Goal: Task Accomplishment & Management: Manage account settings

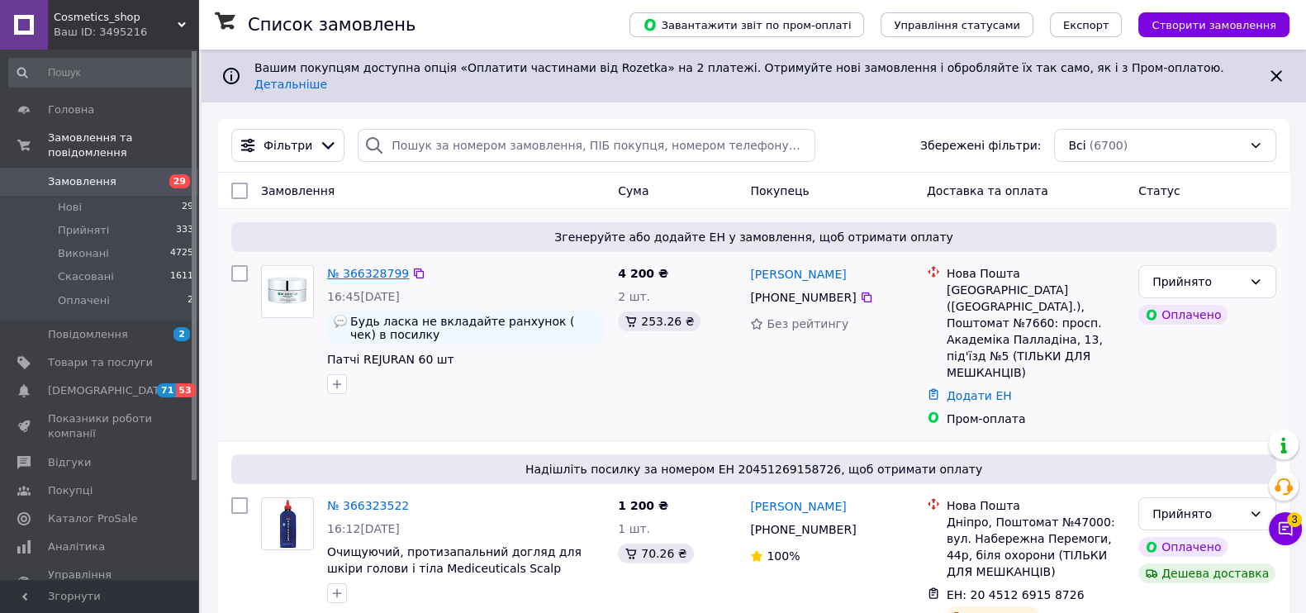
click at [360, 267] on link "№ 366328799" at bounding box center [368, 273] width 82 height 13
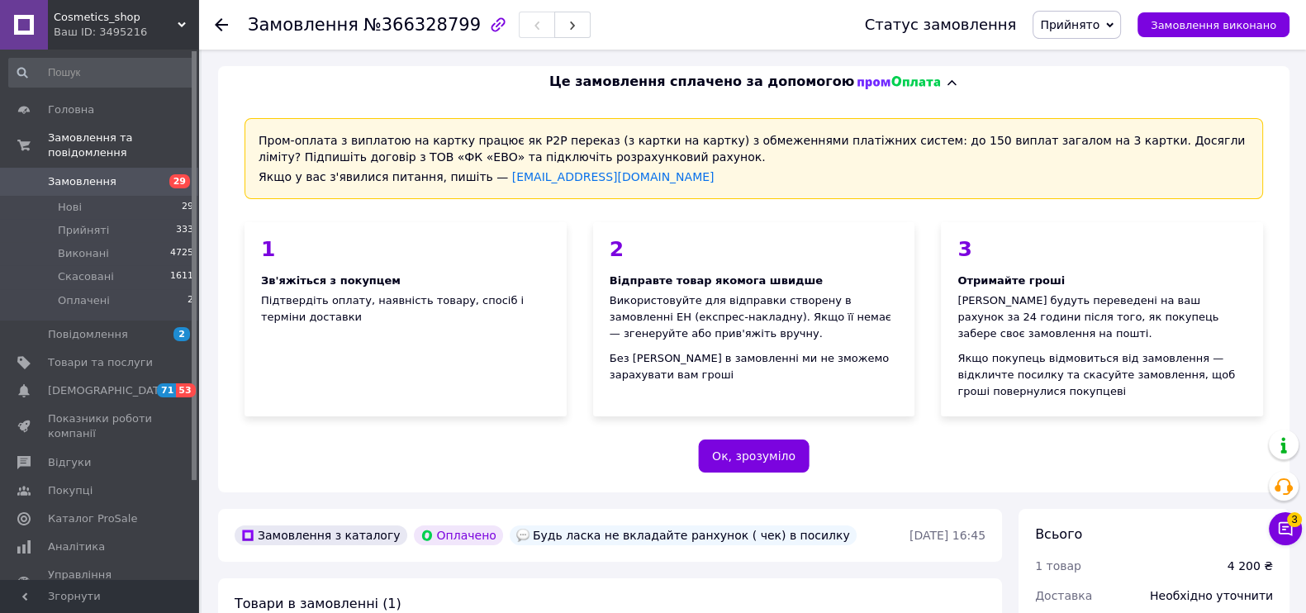
click at [116, 174] on span "Замовлення" at bounding box center [100, 181] width 105 height 15
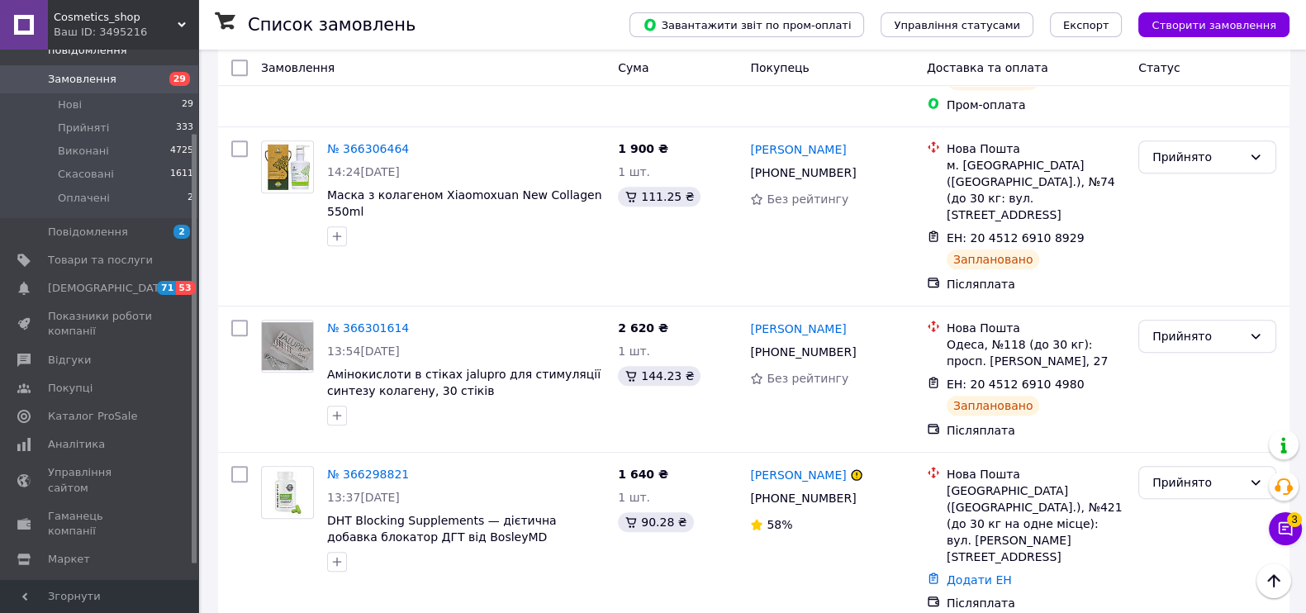
scroll to position [929, 0]
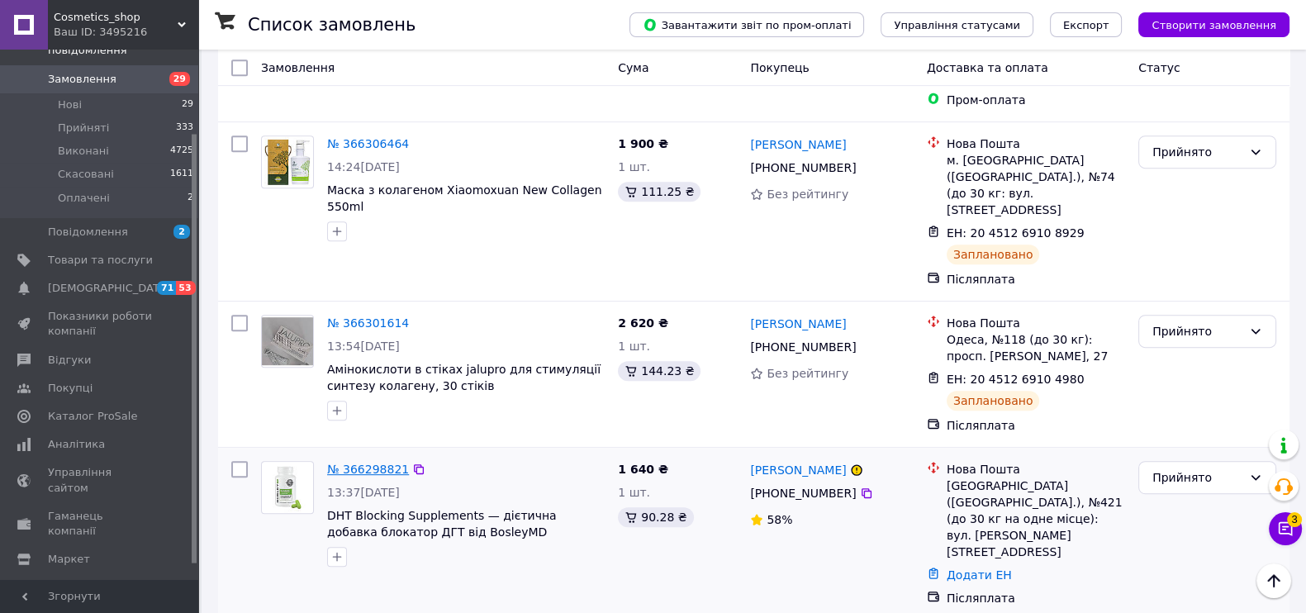
click at [369, 462] on link "№ 366298821" at bounding box center [368, 468] width 82 height 13
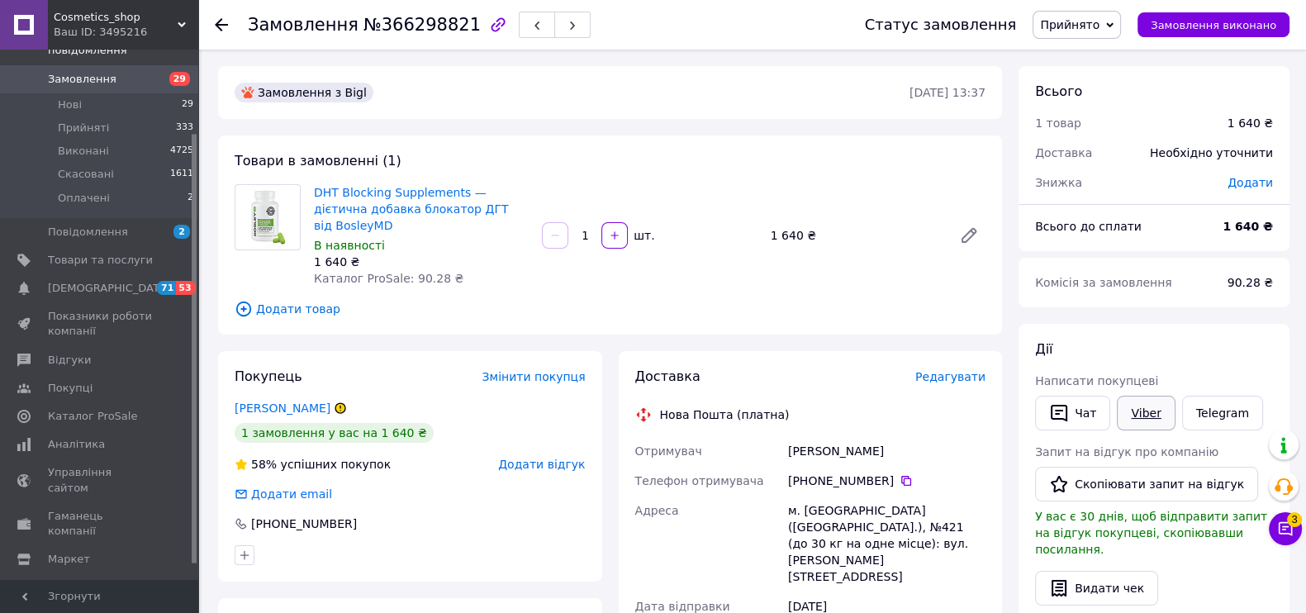
click at [1156, 410] on link "Viber" at bounding box center [1146, 413] width 58 height 35
click at [219, 21] on use at bounding box center [221, 24] width 13 height 13
